Goal: Navigation & Orientation: Find specific page/section

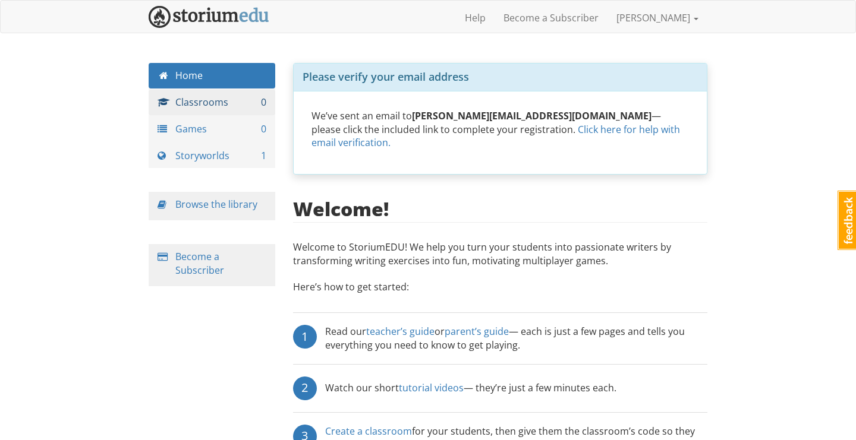
click at [211, 96] on link "Classrooms 0" at bounding box center [212, 103] width 127 height 26
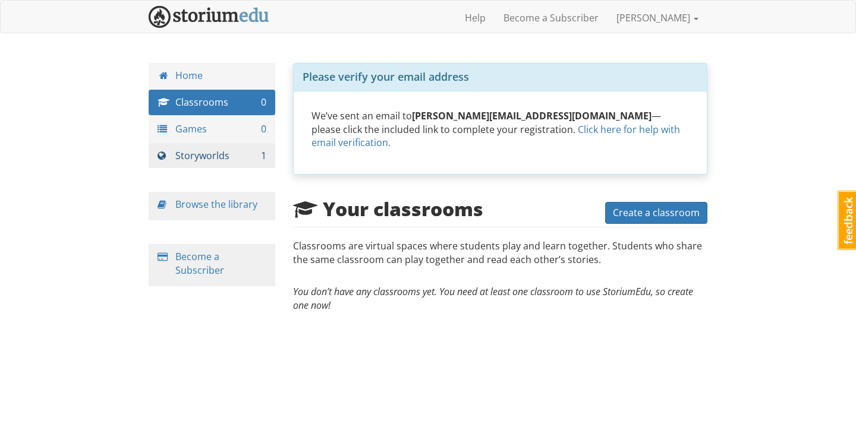
click at [235, 154] on link "Storyworlds 1" at bounding box center [212, 156] width 127 height 26
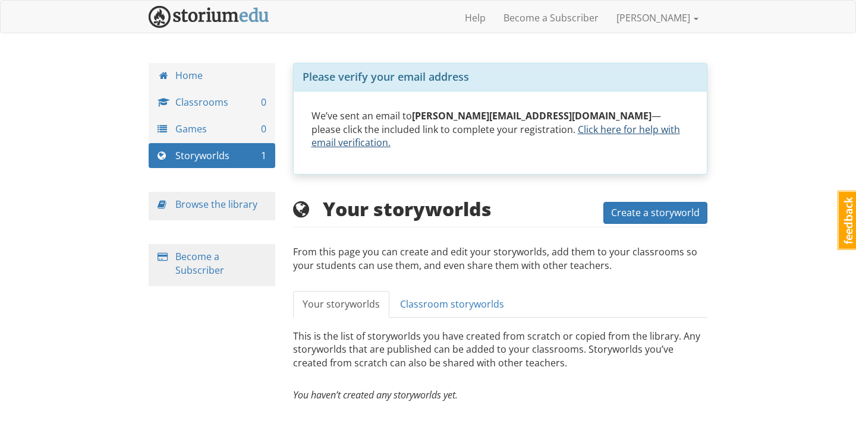
click at [461, 128] on link "Click here for help with email verification." at bounding box center [495, 136] width 369 height 27
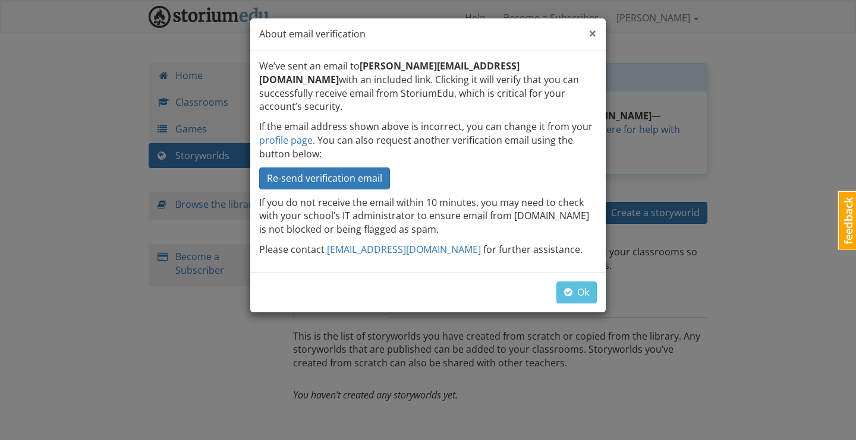
click at [591, 35] on span "×" at bounding box center [592, 33] width 8 height 20
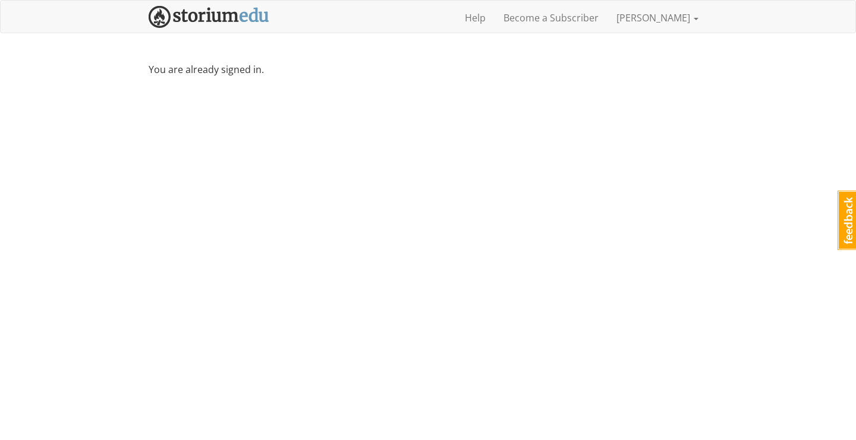
click at [250, 17] on img at bounding box center [209, 17] width 121 height 22
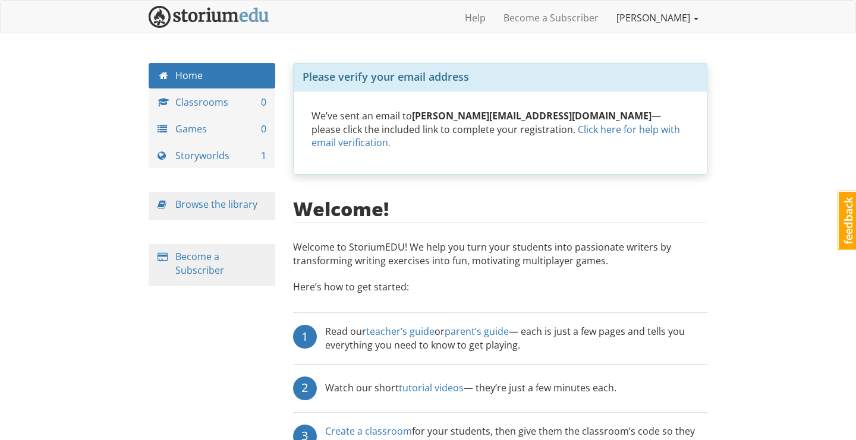
click at [679, 17] on link "[PERSON_NAME]" at bounding box center [657, 18] width 100 height 30
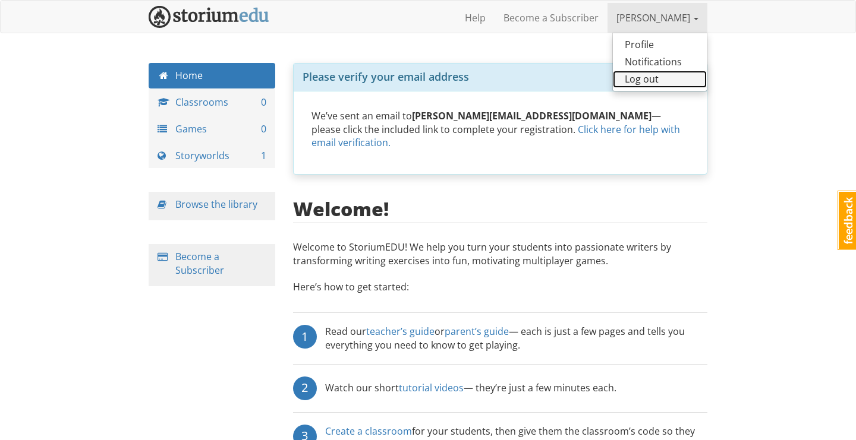
click at [646, 81] on link "Log out" at bounding box center [660, 79] width 94 height 17
